Goal: Complete application form: Complete application form

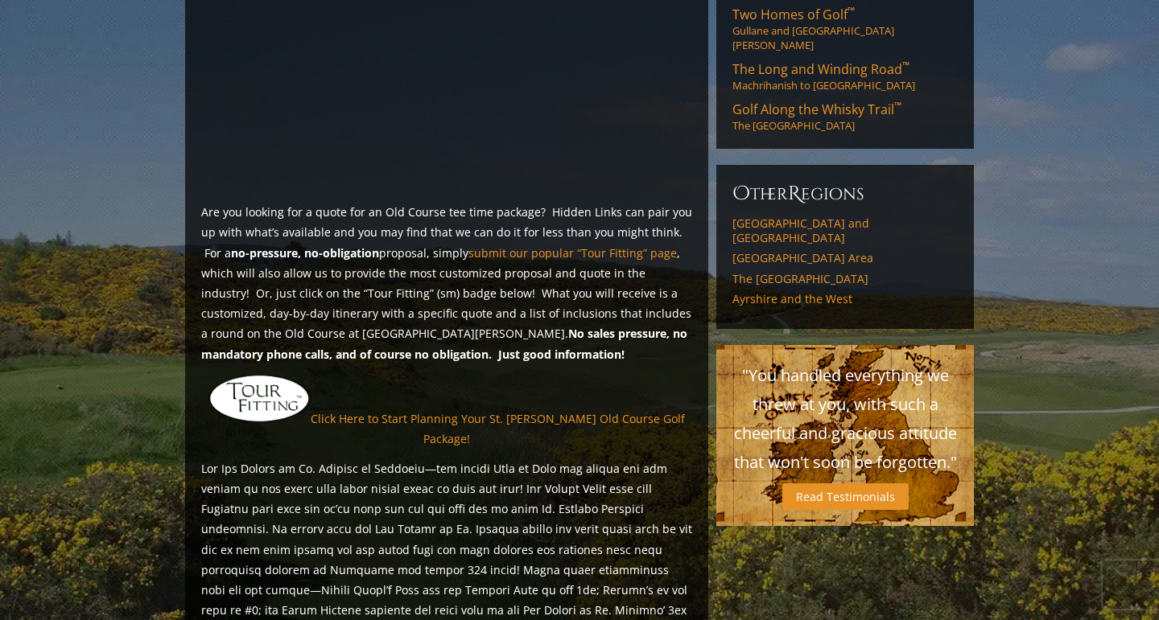
scroll to position [1159, 0]
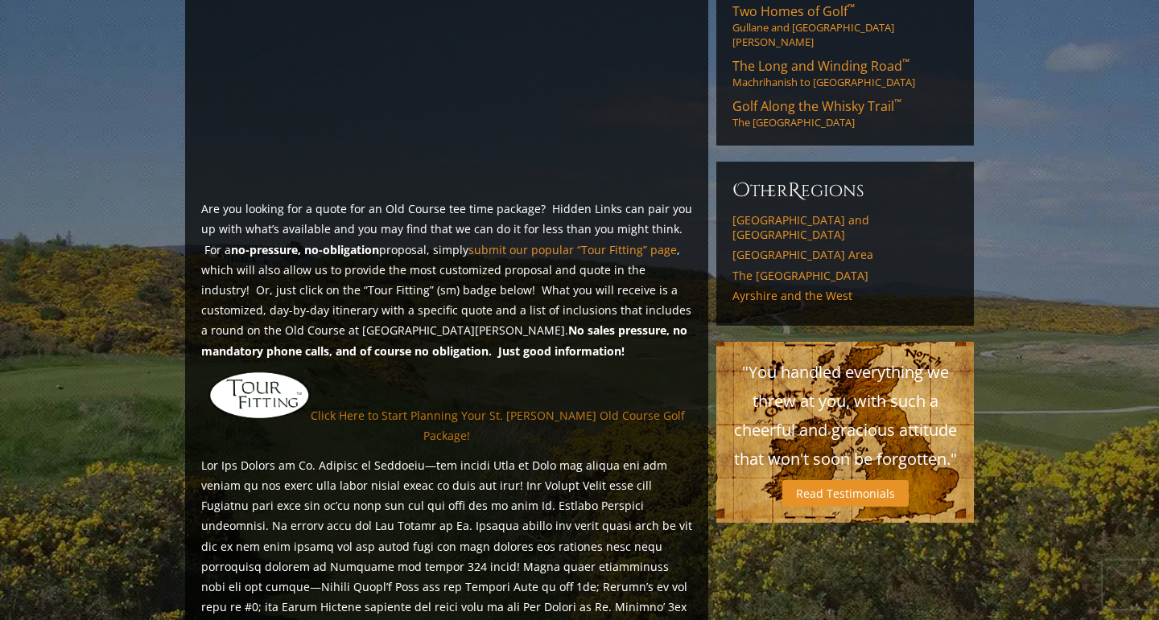
click at [489, 408] on link "Click Here to Start Planning Your St. Andrews Old Course Golf Package!" at bounding box center [498, 425] width 374 height 35
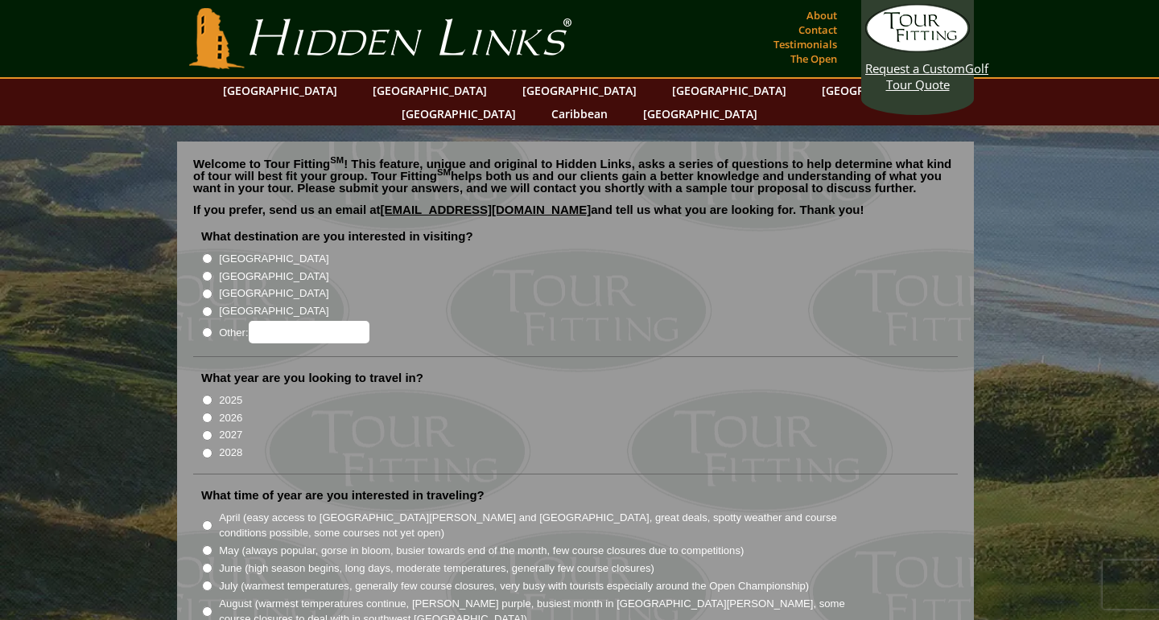
click at [208, 271] on input "[GEOGRAPHIC_DATA]" at bounding box center [207, 276] width 10 height 10
radio input "true"
click at [205, 413] on input "2026" at bounding box center [207, 418] width 10 height 10
radio input "true"
click at [442, 408] on li "2026" at bounding box center [581, 417] width 761 height 18
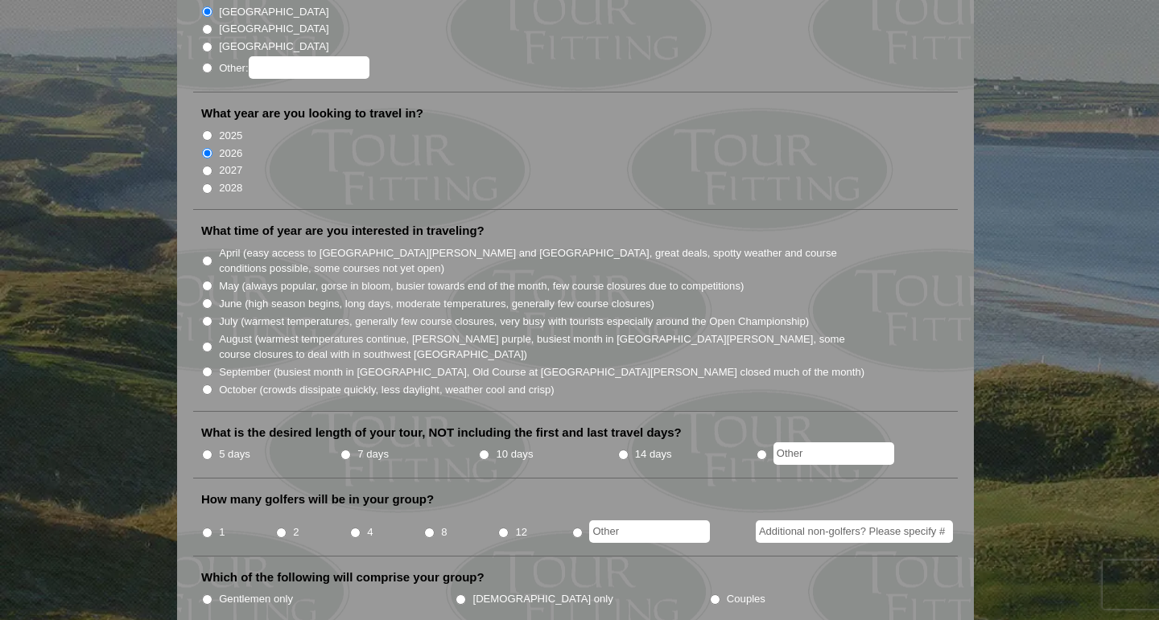
scroll to position [290, 0]
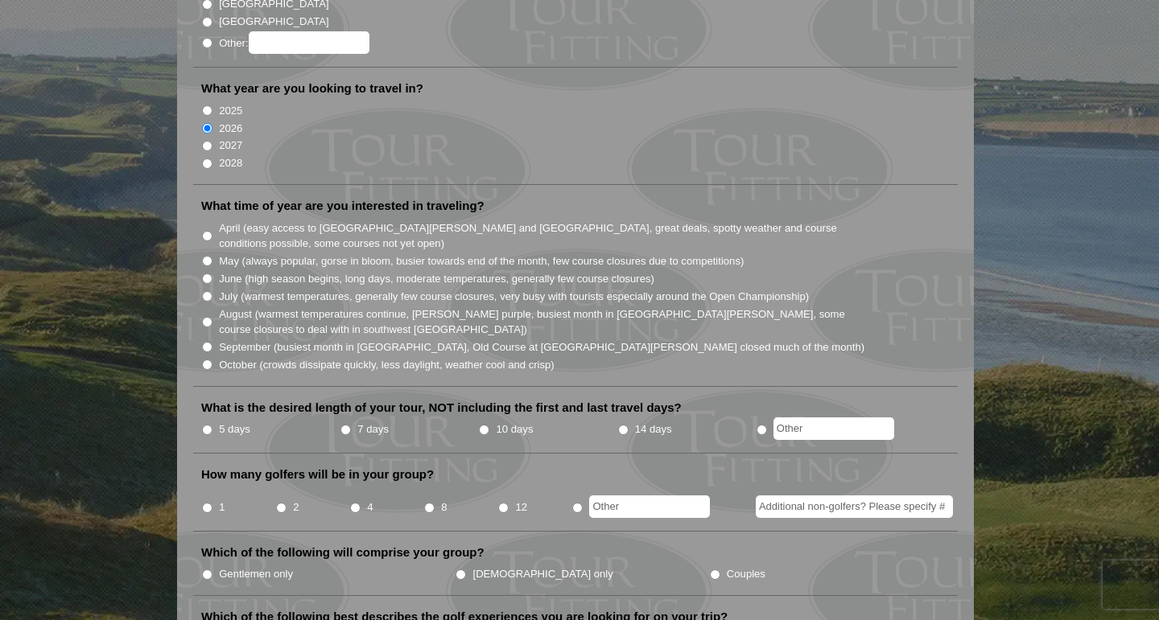
click at [203, 256] on input "May (always popular, gorse in bloom, busier towards end of the month, few cours…" at bounding box center [207, 261] width 10 height 10
radio input "true"
click at [206, 420] on li "5 days" at bounding box center [270, 430] width 138 height 20
click at [206, 425] on input "5 days" at bounding box center [207, 430] width 10 height 10
radio input "true"
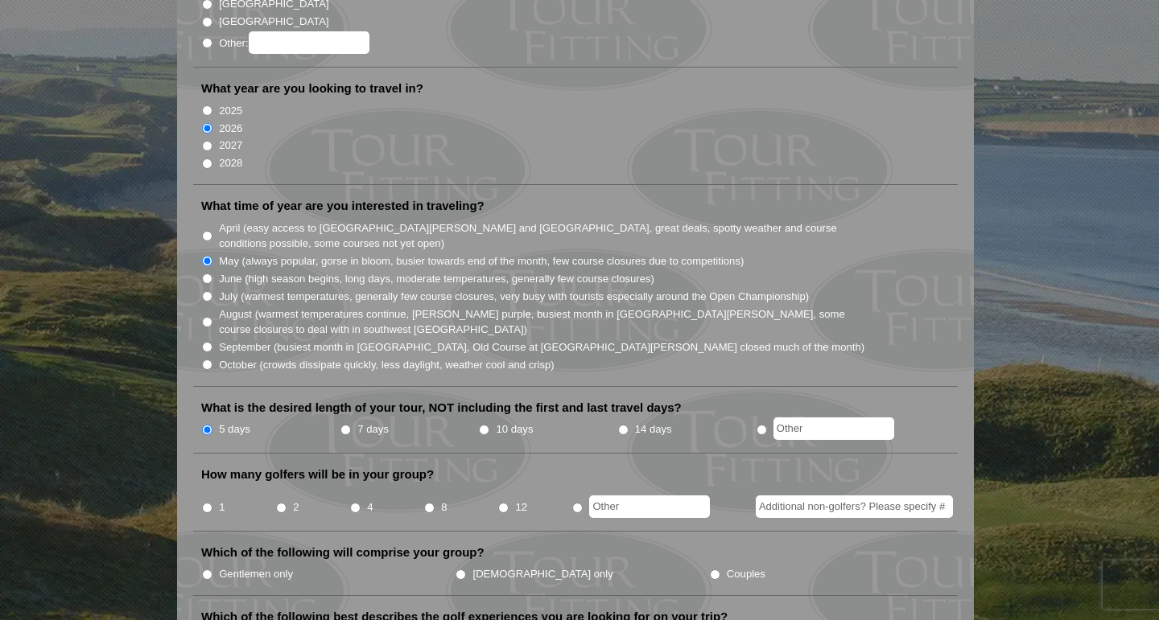
click at [209, 503] on input "1" at bounding box center [207, 508] width 10 height 10
radio input "true"
click at [769, 496] on input "Additional non-golfers? Please specify #" at bounding box center [853, 507] width 197 height 23
type input "1"
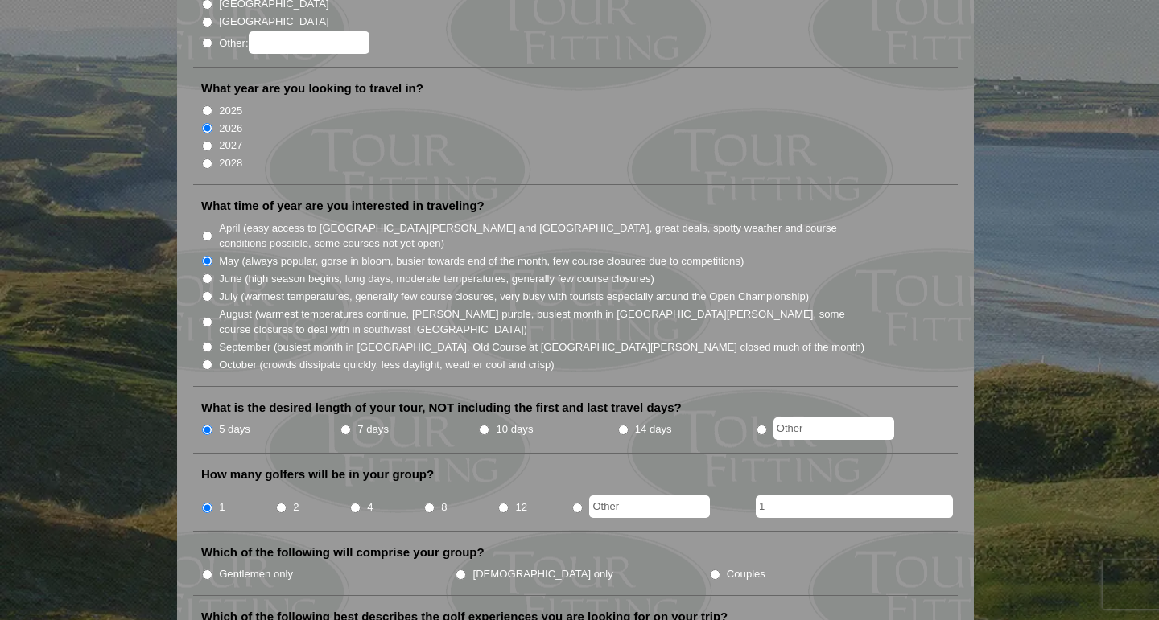
click at [710, 570] on input "Couples" at bounding box center [715, 575] width 10 height 10
radio input "true"
click at [347, 425] on input "7 days" at bounding box center [345, 430] width 10 height 10
radio input "true"
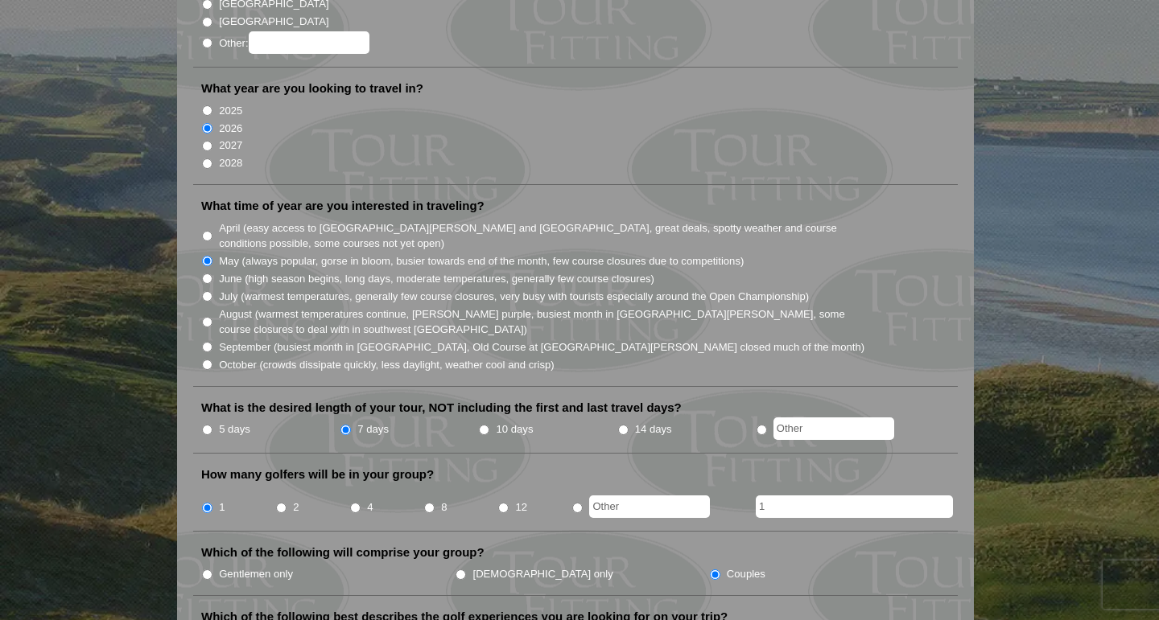
click at [955, 400] on li "What is the desired length of your tour, NOT including the first and last trave…" at bounding box center [575, 427] width 764 height 54
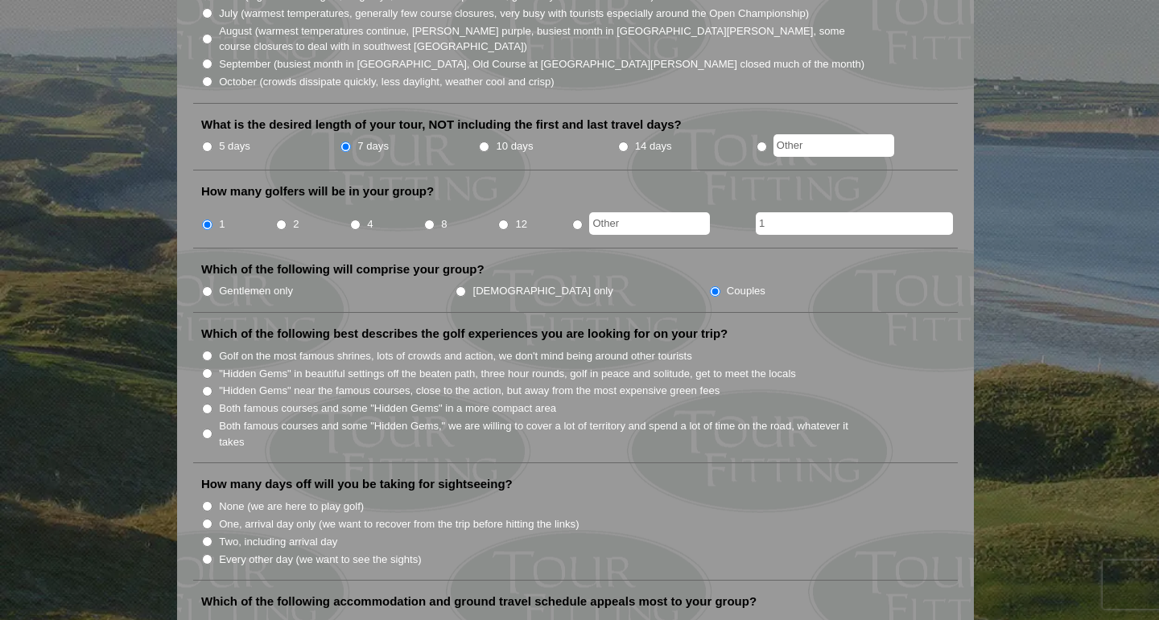
scroll to position [579, 0]
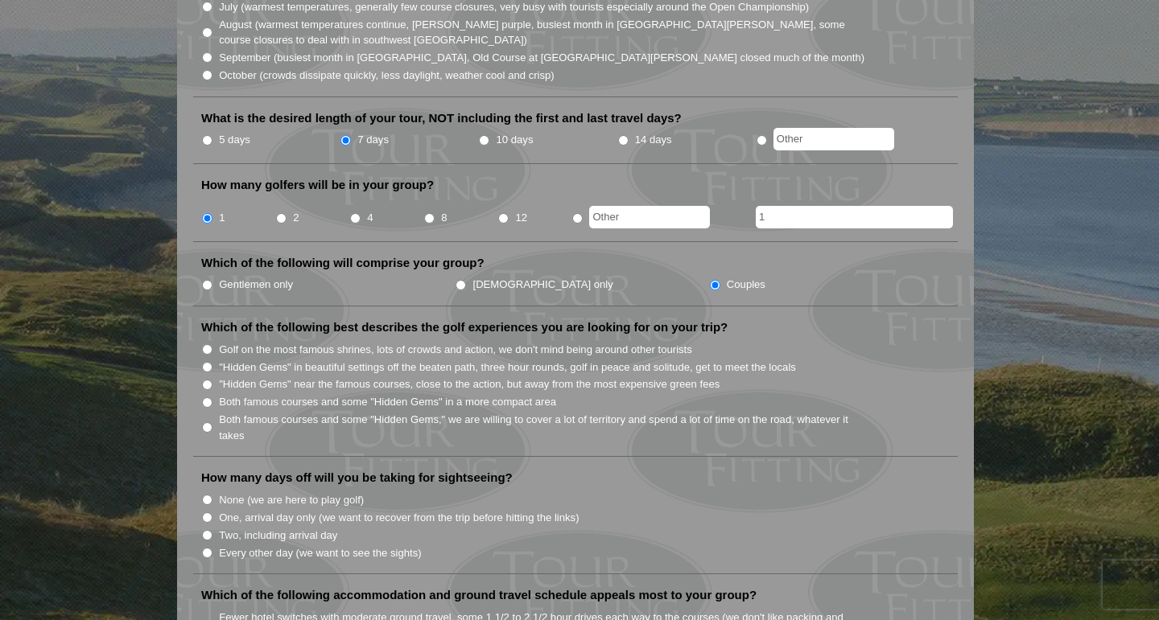
click at [210, 397] on input "Both famous courses and some "Hidden Gems" in a more compact area" at bounding box center [207, 402] width 10 height 10
radio input "true"
click at [207, 548] on input "Every other day (we want to see the sights)" at bounding box center [207, 553] width 10 height 10
radio input "true"
click at [689, 508] on li "One, arrival day only (we want to recover from the trip before hitting the link…" at bounding box center [581, 517] width 761 height 18
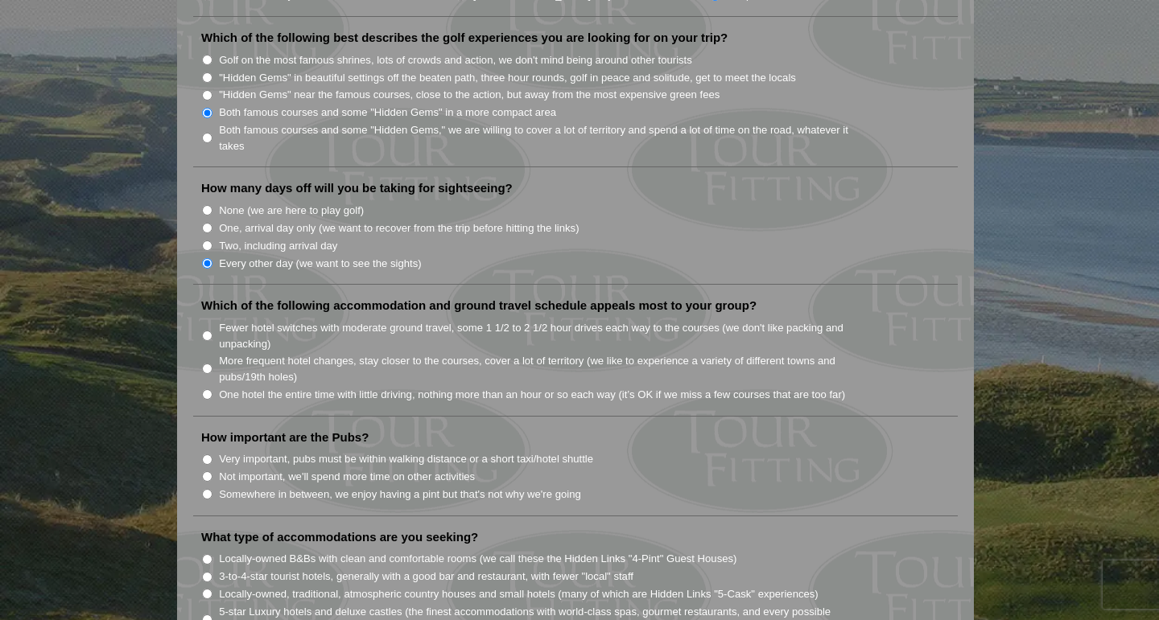
scroll to position [901, 0]
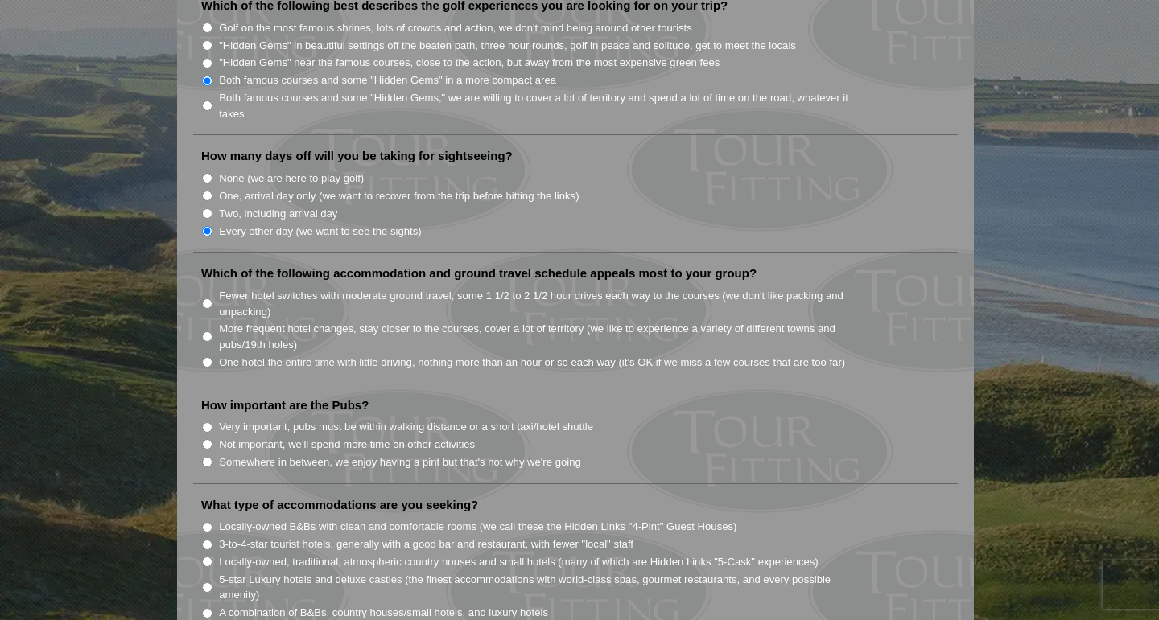
click at [214, 353] on li "One hotel the entire time with little driving, nothing more than an hour or so …" at bounding box center [581, 362] width 761 height 18
click at [208, 357] on input "One hotel the entire time with little driving, nothing more than an hour or so …" at bounding box center [207, 362] width 10 height 10
radio input "true"
click at [208, 439] on input "Not important, we'll spend more time on other activities" at bounding box center [207, 444] width 10 height 10
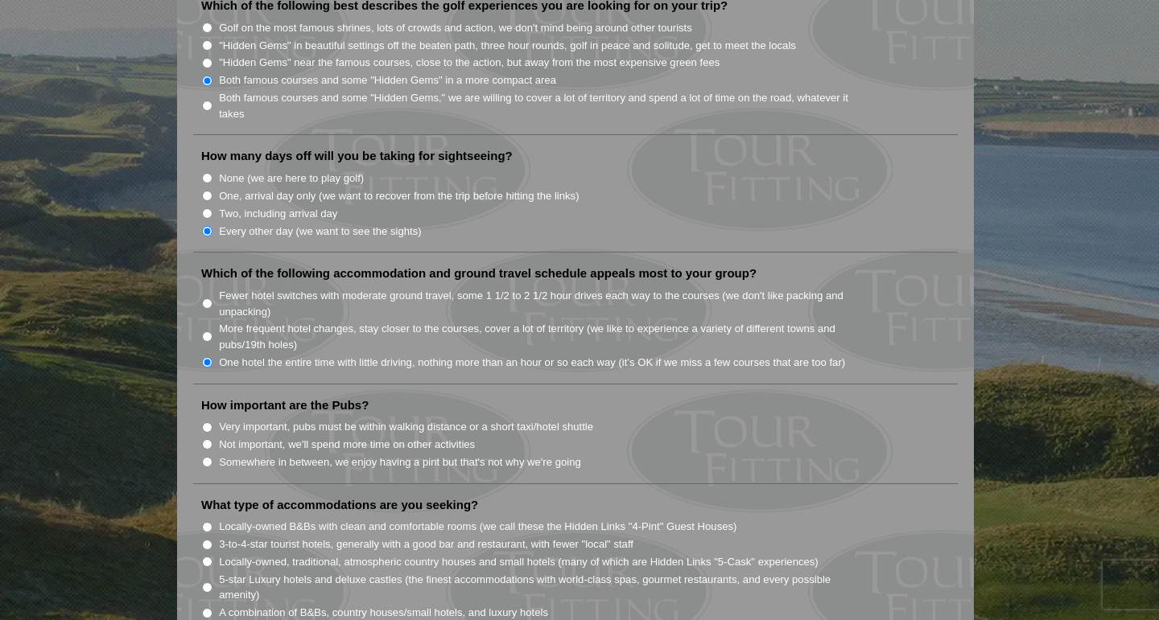
radio input "true"
click at [197, 462] on li "How important are the Pubs? Very important, pubs must be within walking distanc…" at bounding box center [575, 440] width 764 height 87
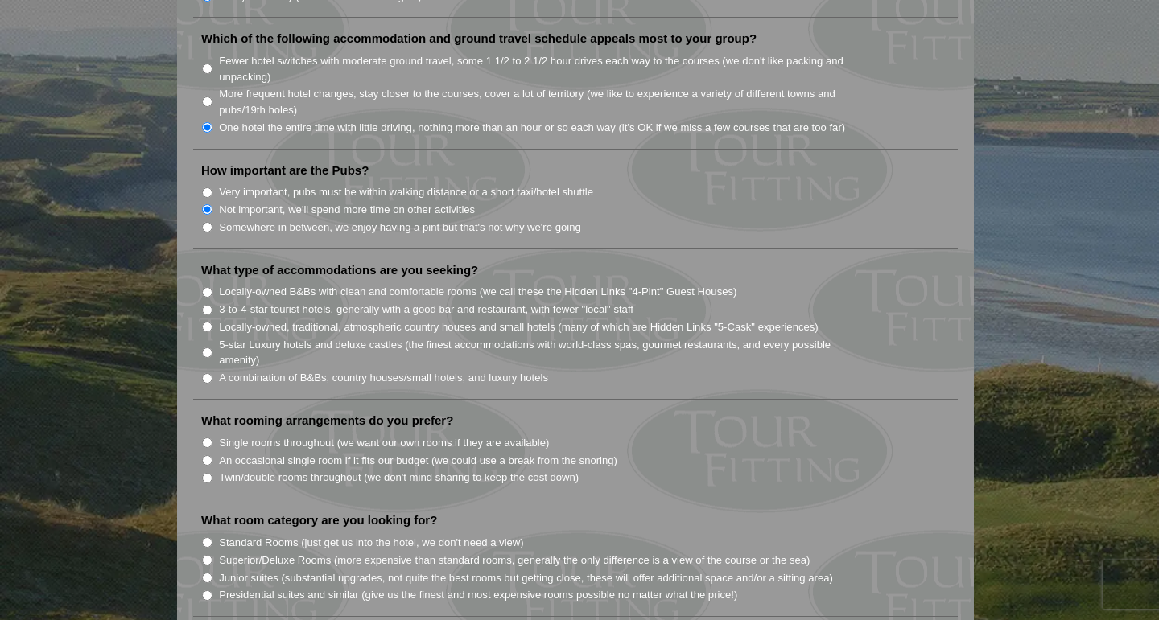
scroll to position [1159, 0]
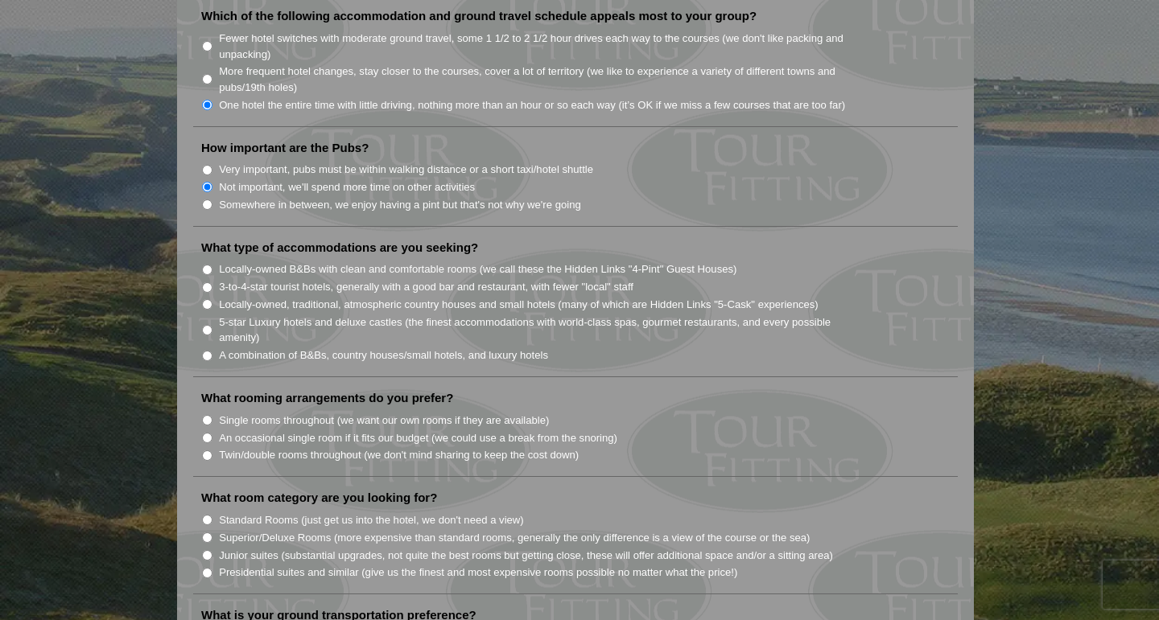
click at [208, 299] on input "Locally-owned, traditional, atmospheric country houses and small hotels (many o…" at bounding box center [207, 304] width 10 height 10
radio input "true"
click at [211, 282] on input "3-to-4-star tourist hotels, generally with a good bar and restaurant, with fewe…" at bounding box center [207, 287] width 10 height 10
radio input "true"
click at [210, 415] on input "Single rooms throughout (we want our own rooms if they are available)" at bounding box center [207, 420] width 10 height 10
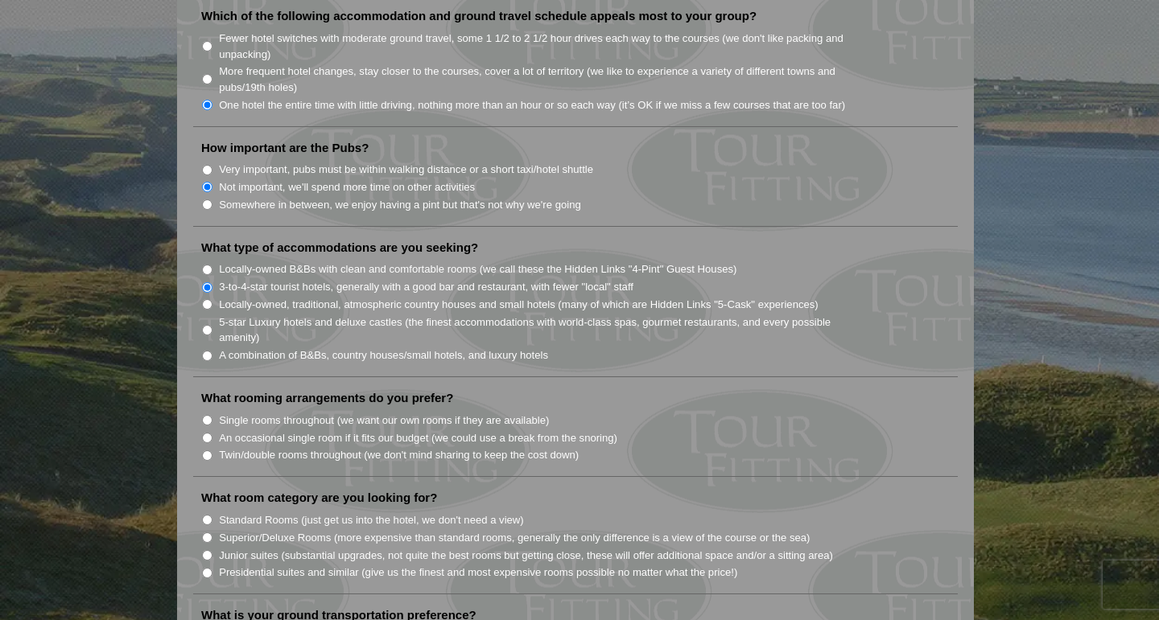
radio input "true"
click at [219, 452] on li "What rooming arrangements do you prefer? Single rooms throughout (we want our o…" at bounding box center [575, 433] width 764 height 87
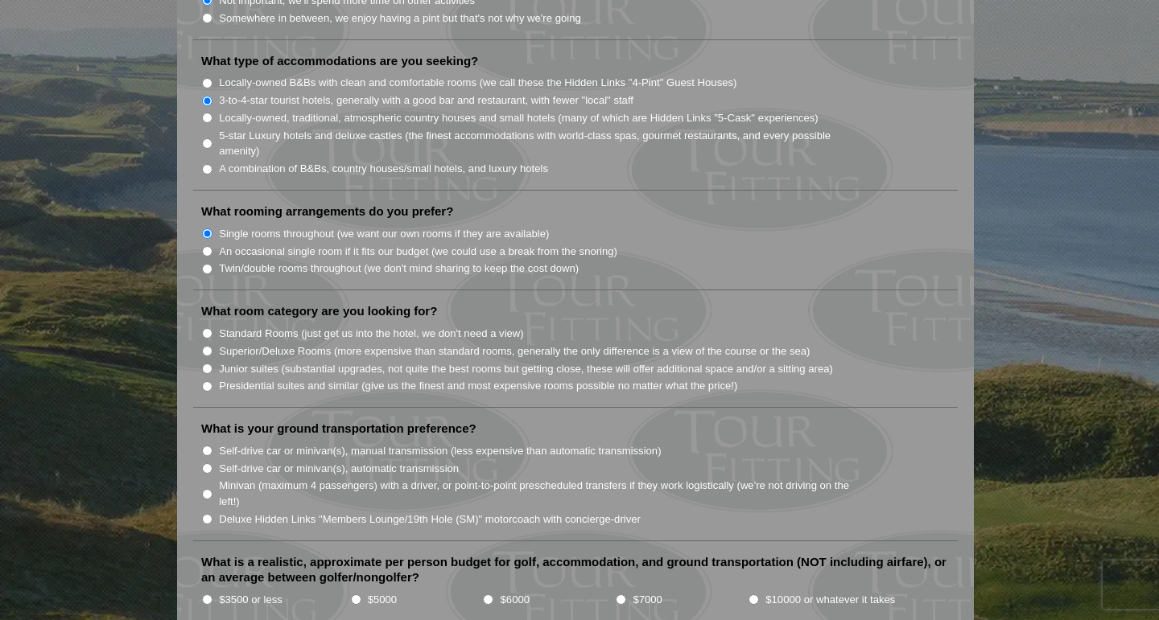
scroll to position [1352, 0]
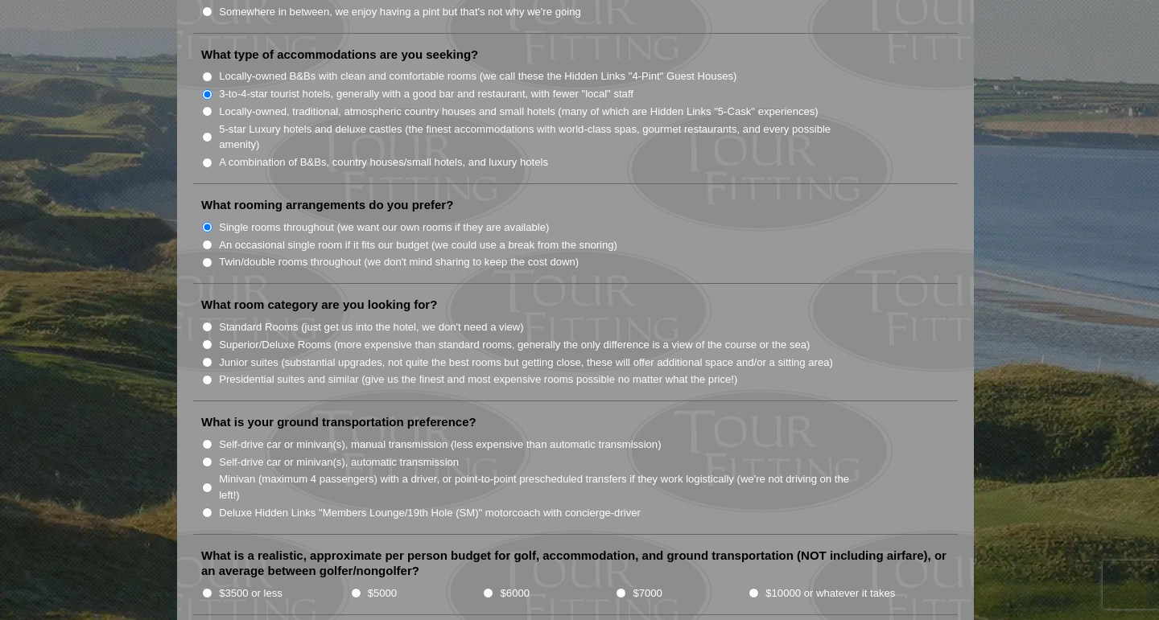
click at [206, 340] on input "Superior/Deluxe Rooms (more expensive than standard rooms, generally the only d…" at bounding box center [207, 345] width 10 height 10
radio input "true"
click at [202, 357] on input "Junior suites (substantial upgrades, not quite the best rooms but getting close…" at bounding box center [207, 362] width 10 height 10
radio input "true"
click at [202, 375] on input "Presidential suites and similar (give us the finest and most expensive rooms po…" at bounding box center [207, 380] width 10 height 10
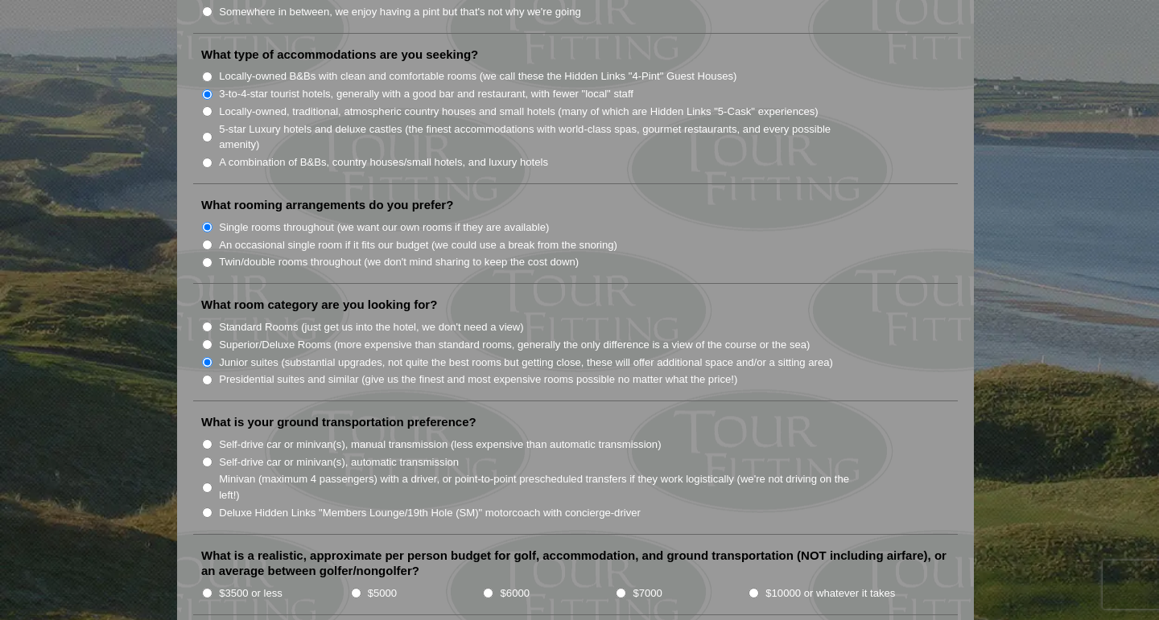
radio input "true"
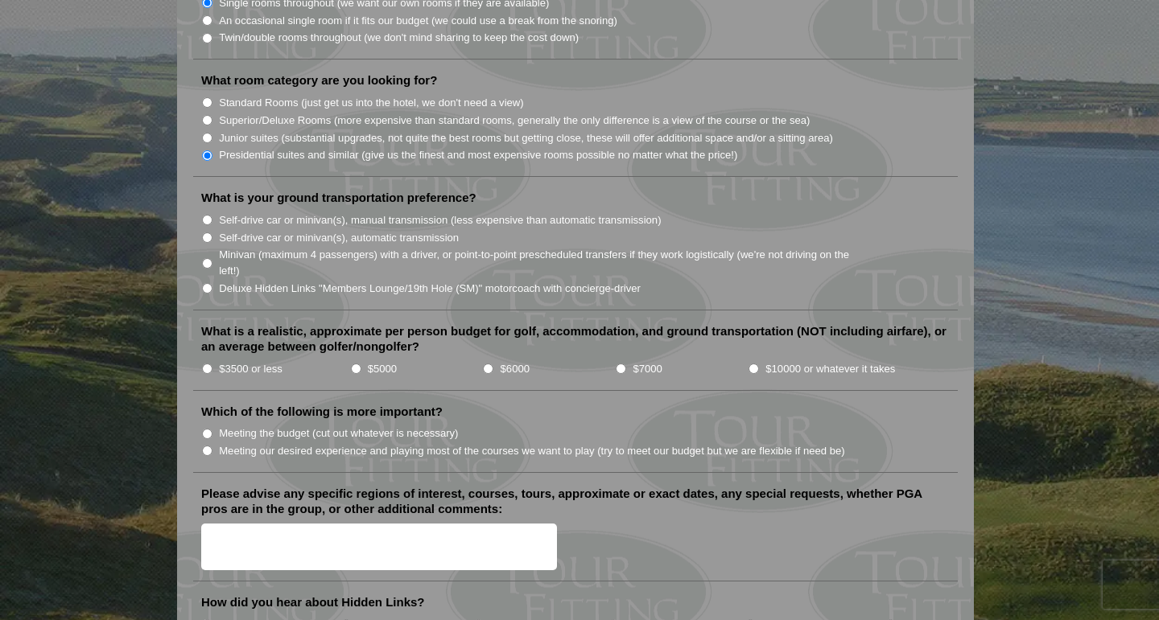
scroll to position [1577, 0]
click at [206, 282] on input "Deluxe Hidden Links "Members Lounge/19th Hole (SM)" motorcoach with concierge-d…" at bounding box center [207, 287] width 10 height 10
radio input "true"
click at [205, 363] on input "$3500 or less" at bounding box center [207, 368] width 10 height 10
radio input "true"
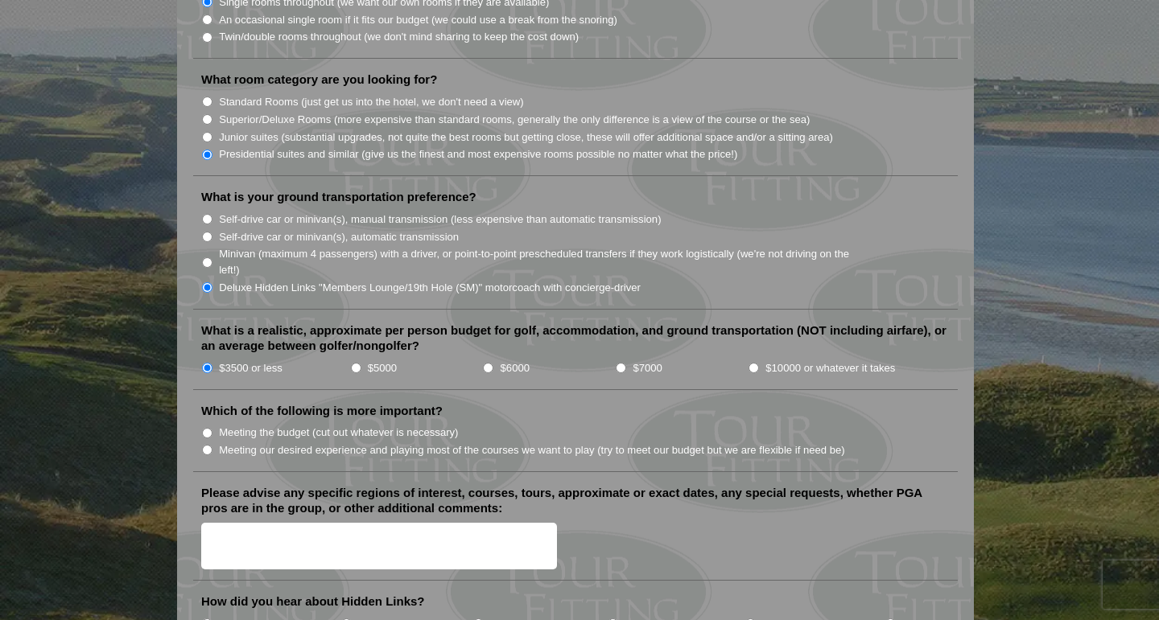
click at [208, 445] on input "Meeting our desired experience and playing most of the courses we want to play …" at bounding box center [207, 450] width 10 height 10
radio input "true"
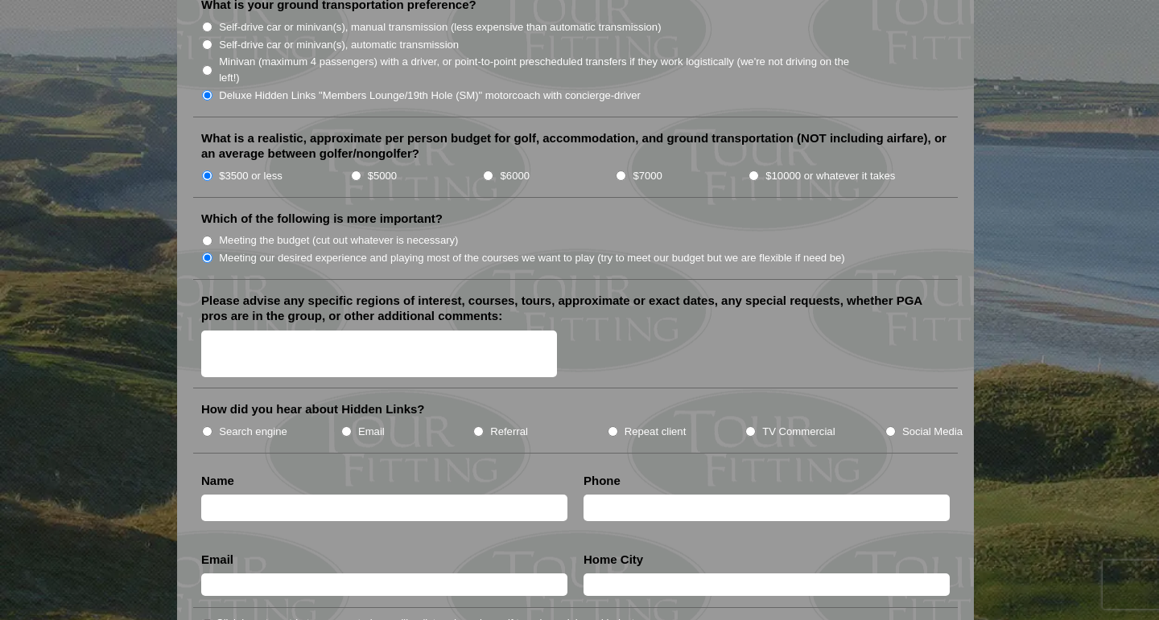
scroll to position [1770, 0]
click at [206, 426] on input "Search engine" at bounding box center [207, 431] width 10 height 10
radio input "true"
click at [242, 494] on input "text" at bounding box center [384, 507] width 366 height 27
type input "[PERSON_NAME]"
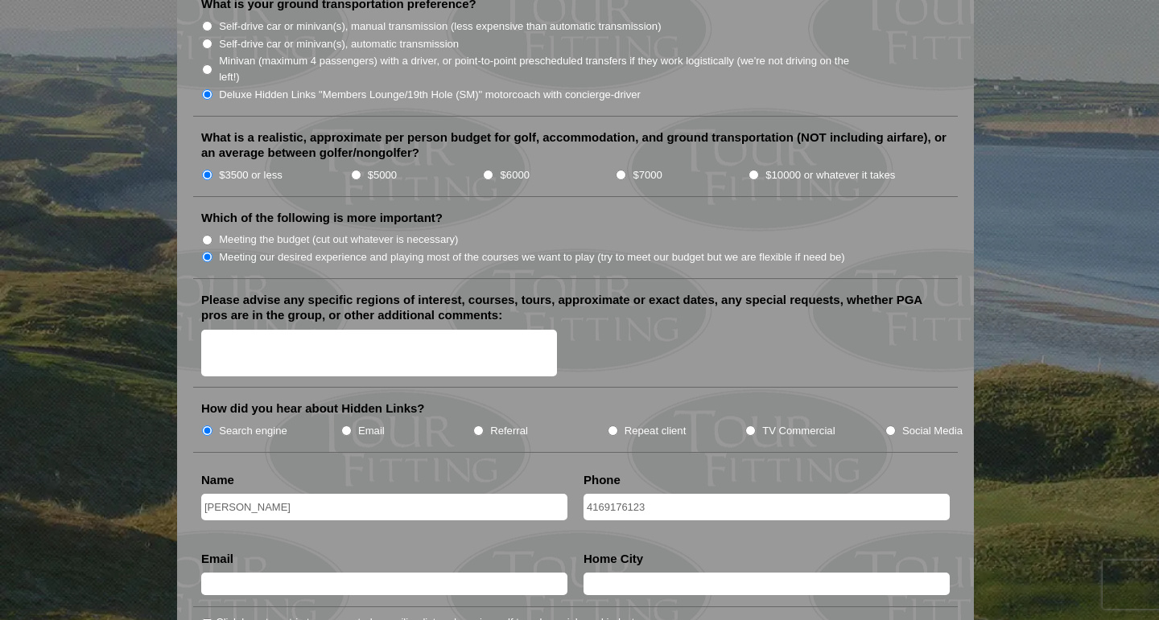
type input "4169176123"
type input "[EMAIL_ADDRESS][DOMAIN_NAME]"
type input "T"
type input "[GEOGRAPHIC_DATA]"
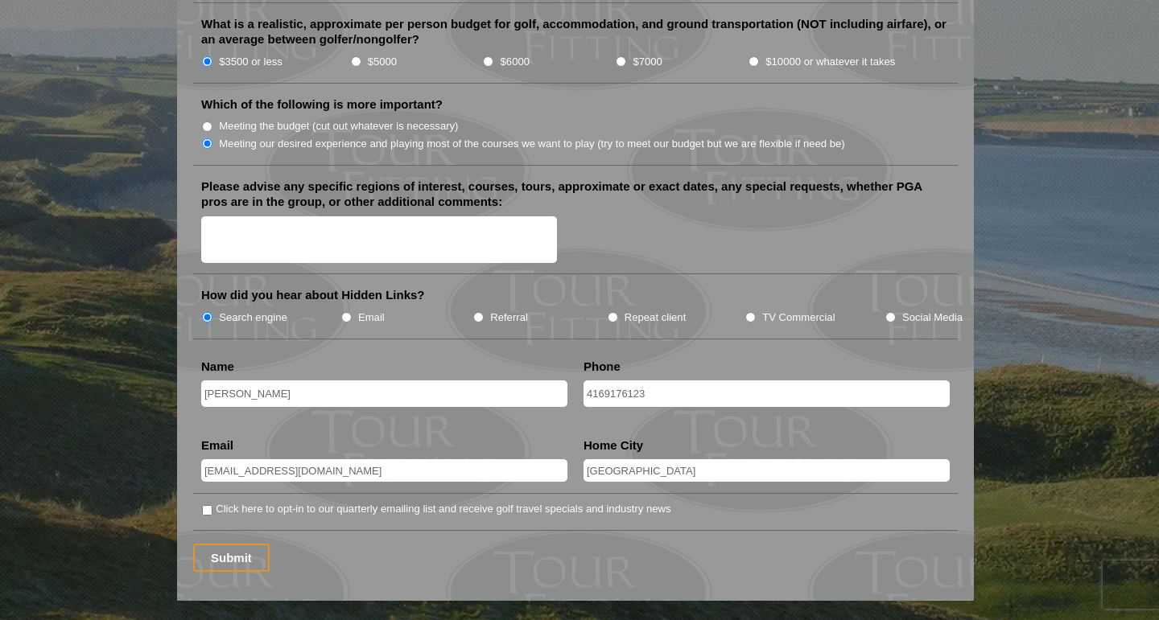
scroll to position [1866, 0]
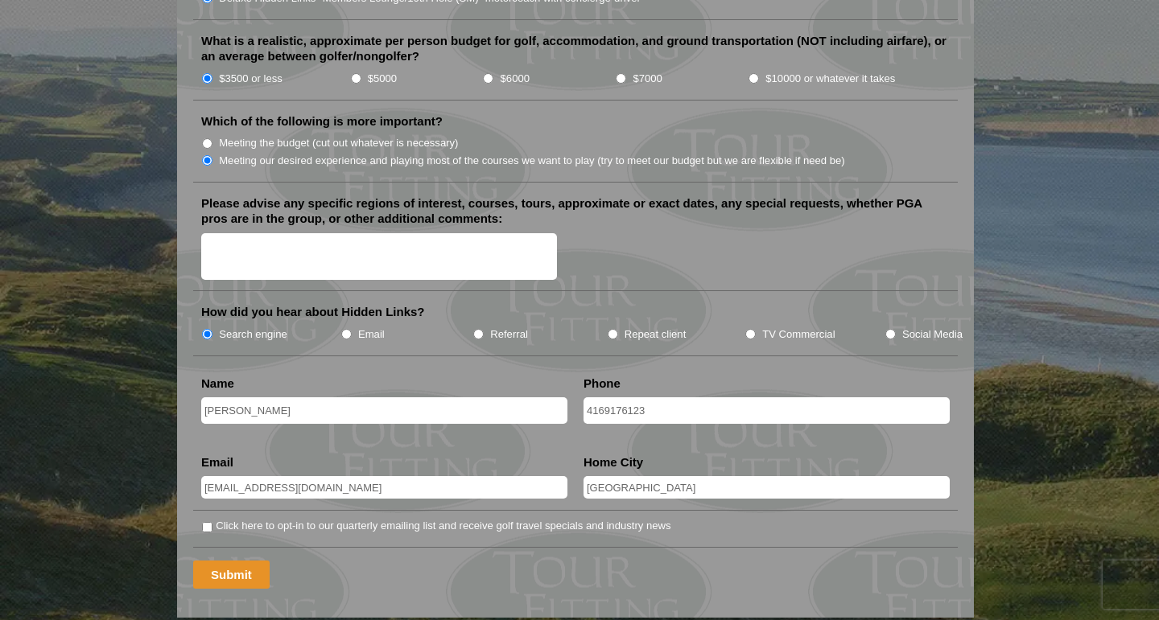
click at [236, 561] on input "Submit" at bounding box center [231, 575] width 76 height 28
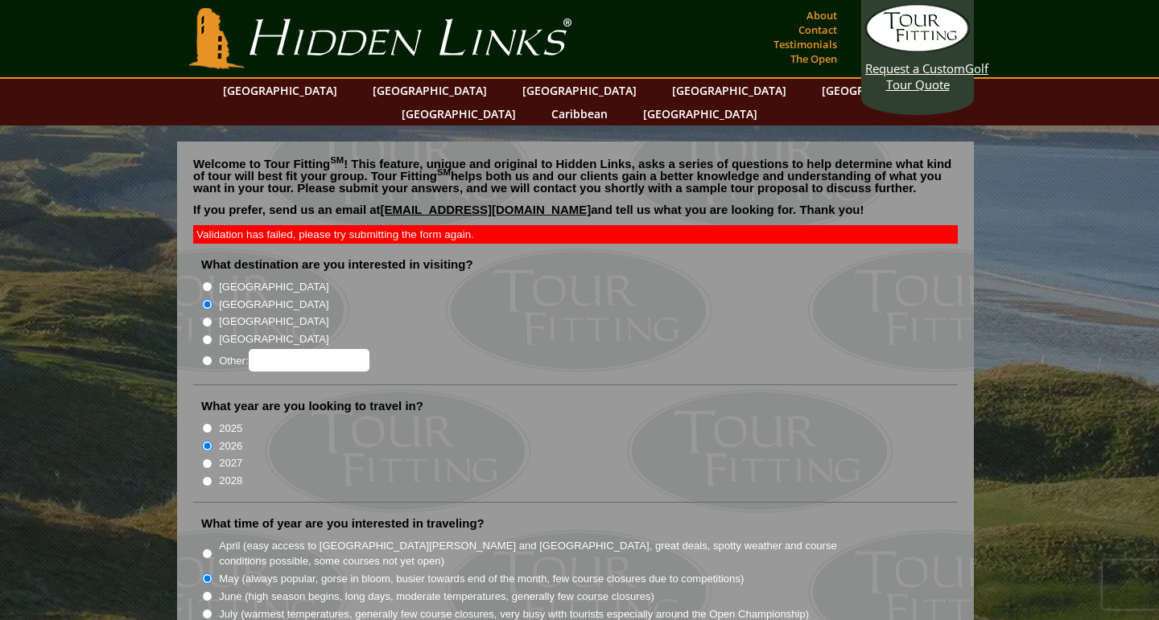
click at [799, 257] on li "What destination are you interested in visiting? [GEOGRAPHIC_DATA] [GEOGRAPHIC_…" at bounding box center [575, 321] width 764 height 129
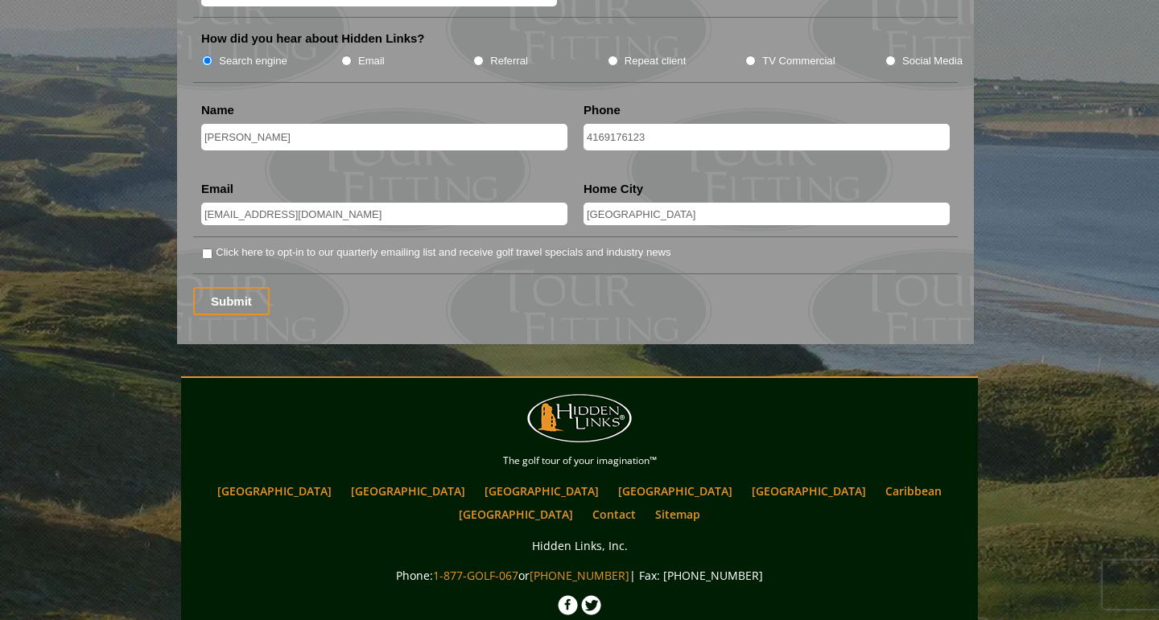
scroll to position [2252, 0]
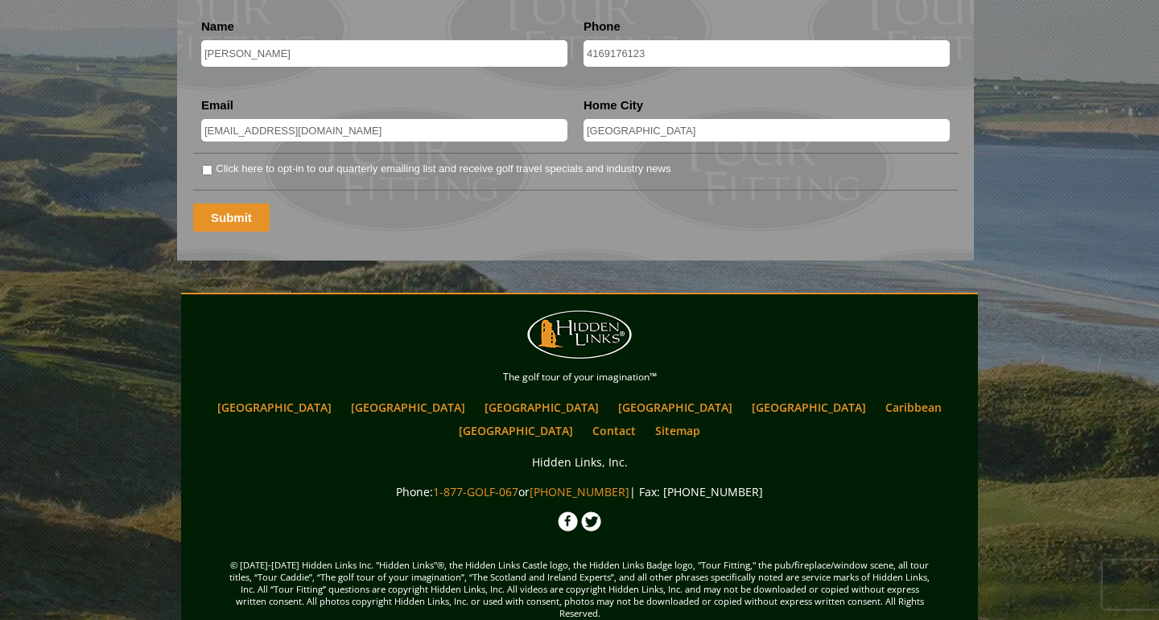
click at [234, 204] on input "Submit" at bounding box center [231, 218] width 76 height 28
